Goal: Transaction & Acquisition: Obtain resource

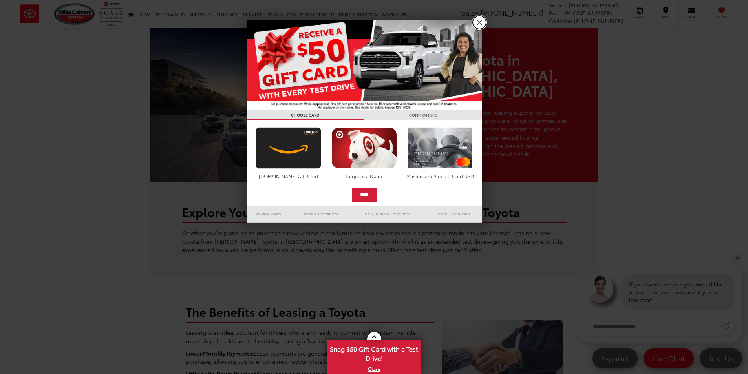
click at [482, 21] on link "X" at bounding box center [479, 22] width 13 height 13
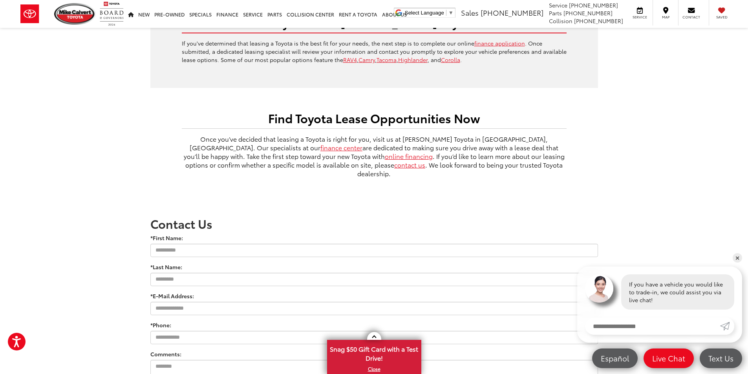
scroll to position [471, 0]
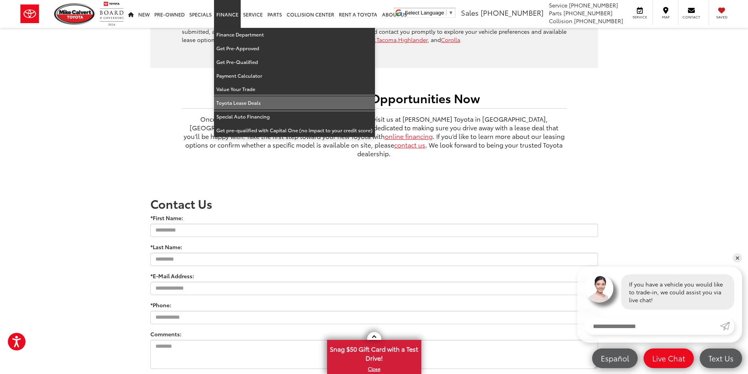
click at [236, 102] on link "Toyota Lease Deals" at bounding box center [294, 103] width 161 height 14
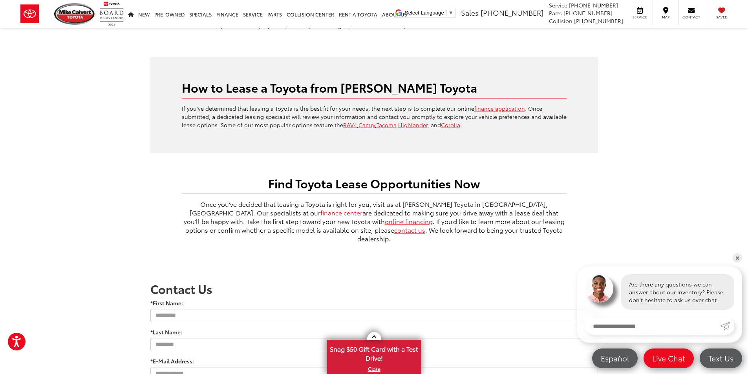
scroll to position [393, 0]
